Goal: Find contact information: Find contact information

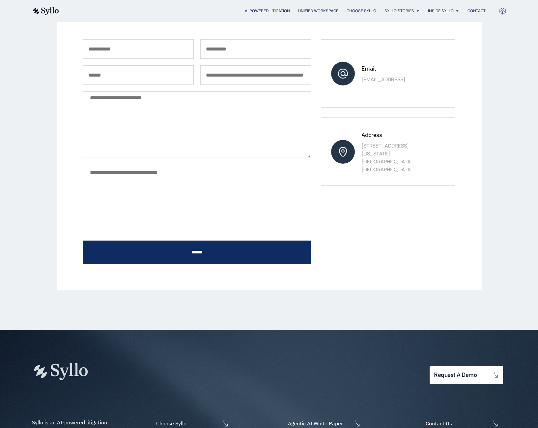
scroll to position [77, 0]
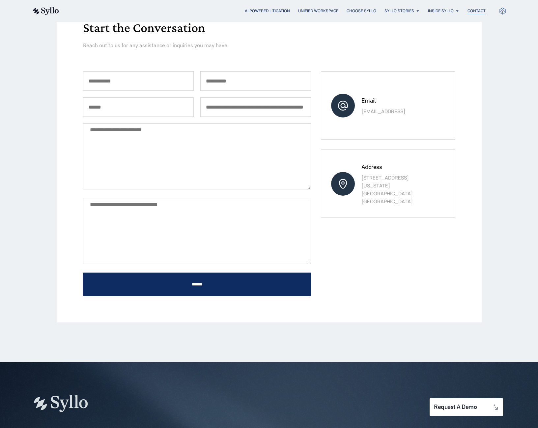
click at [474, 13] on span "Contact" at bounding box center [477, 11] width 18 height 6
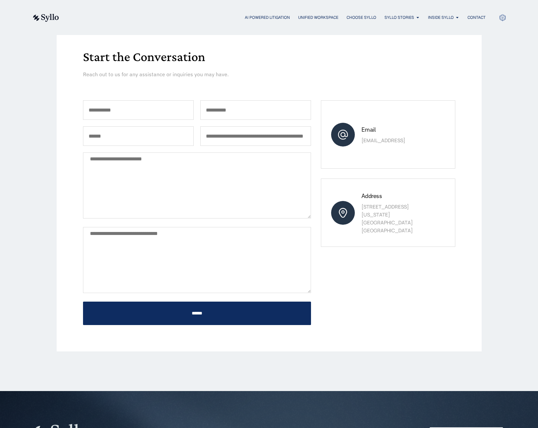
scroll to position [54, 0]
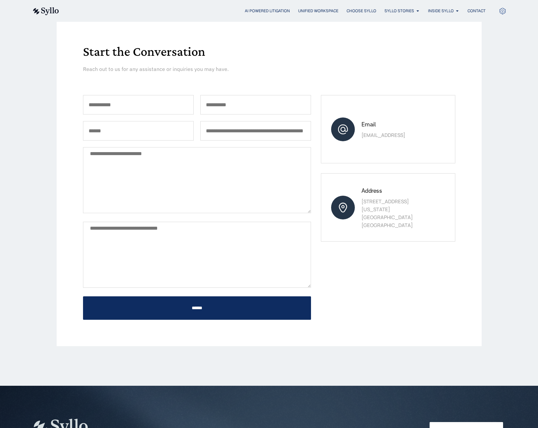
click at [8, 134] on div "Start the Conversation Reach out to us for any assistance or inquiries you may …" at bounding box center [269, 183] width 538 height 404
click at [43, 11] on img at bounding box center [45, 11] width 27 height 8
